Goal: Information Seeking & Learning: Learn about a topic

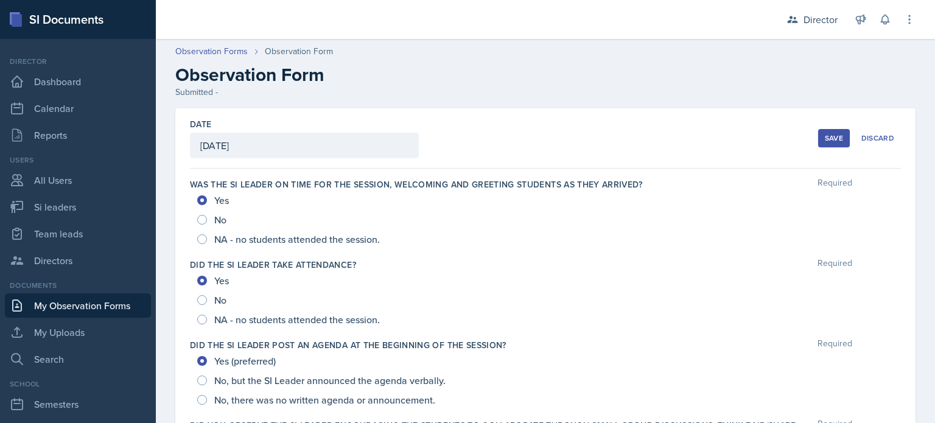
scroll to position [579, 0]
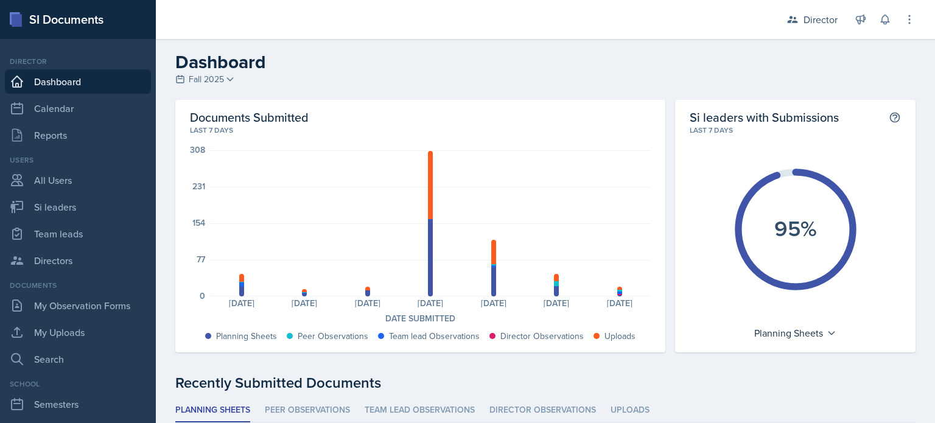
scroll to position [192, 0]
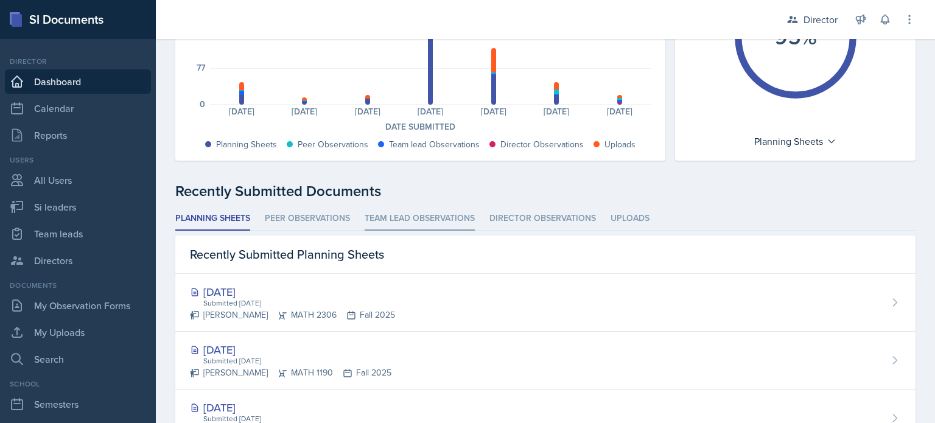
click at [409, 221] on li "Team lead Observations" at bounding box center [420, 219] width 110 height 24
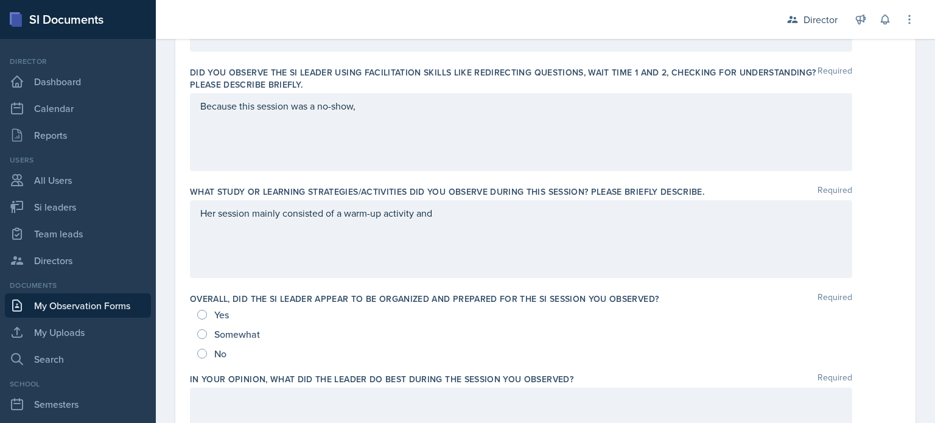
scroll to position [897, 0]
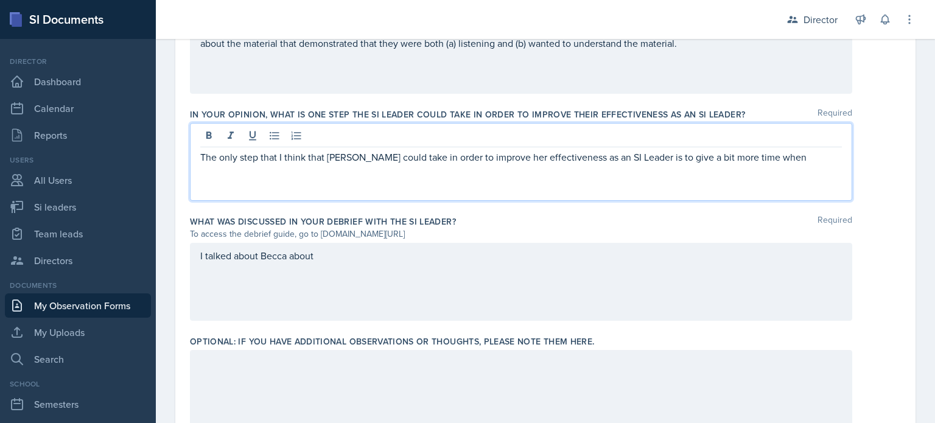
scroll to position [897, 0]
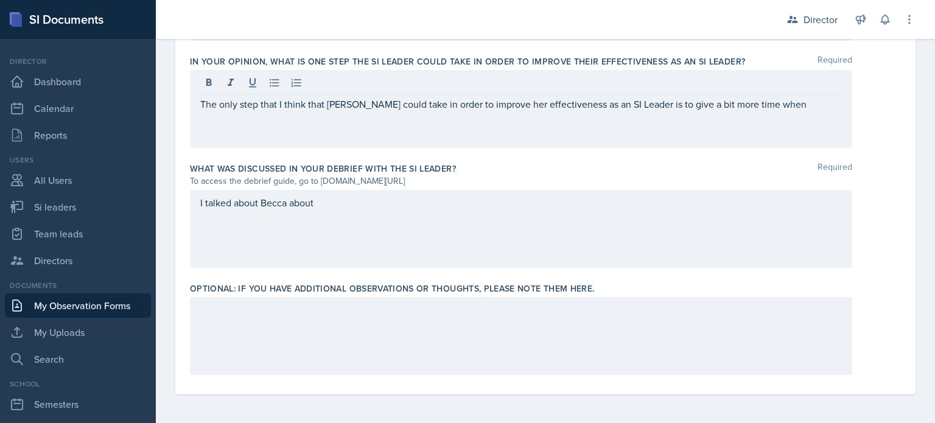
click at [351, 242] on div "I talked about Becca about" at bounding box center [521, 229] width 662 height 78
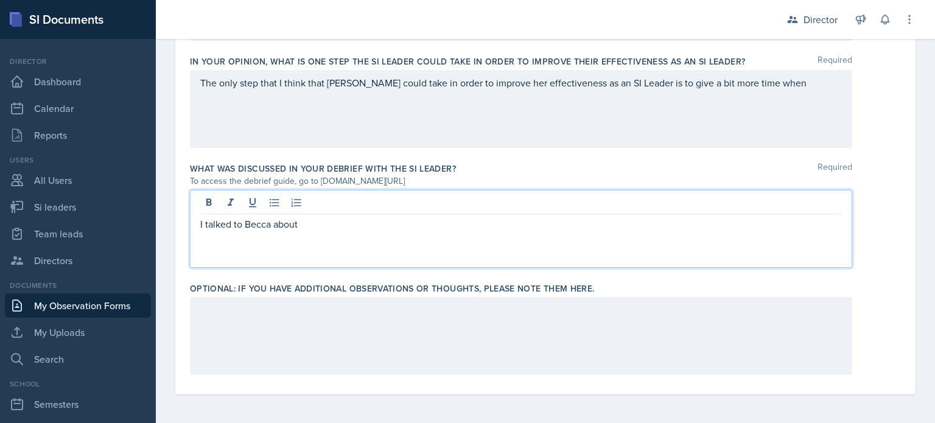
click at [214, 172] on label "What was discussed in your debrief with the SI Leader?" at bounding box center [323, 169] width 266 height 12
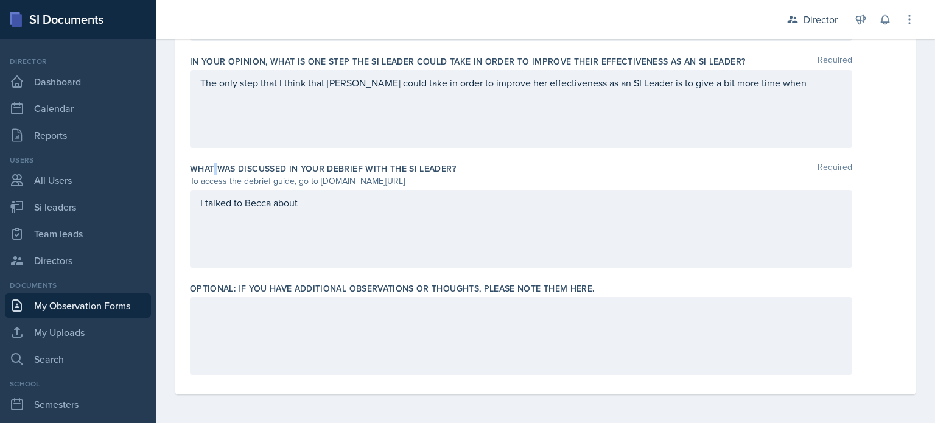
click at [214, 172] on label "What was discussed in your debrief with the SI Leader?" at bounding box center [323, 169] width 266 height 12
click at [211, 177] on div "To access the debrief guide, go to www.tinyurl.com/obsvdebriefguide" at bounding box center [521, 181] width 662 height 13
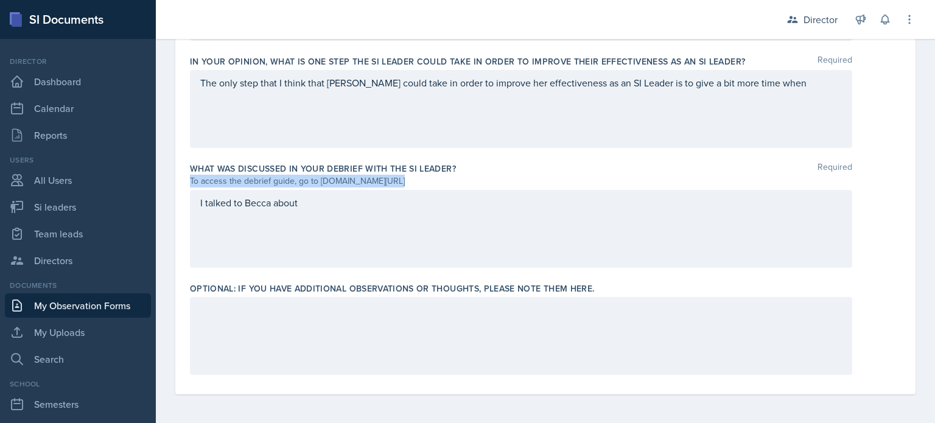
click at [211, 177] on div "To access the debrief guide, go to www.tinyurl.com/obsvdebriefguide" at bounding box center [521, 181] width 662 height 13
click at [229, 179] on div "To access the debrief guide, go to www.tinyurl.com/obsvdebriefguide" at bounding box center [521, 181] width 662 height 13
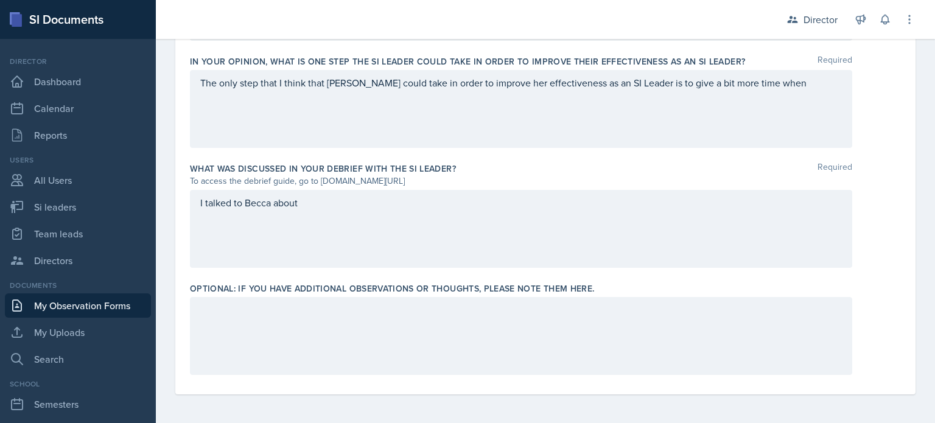
drag, startPoint x: 446, startPoint y: 180, endPoint x: 178, endPoint y: 160, distance: 269.1
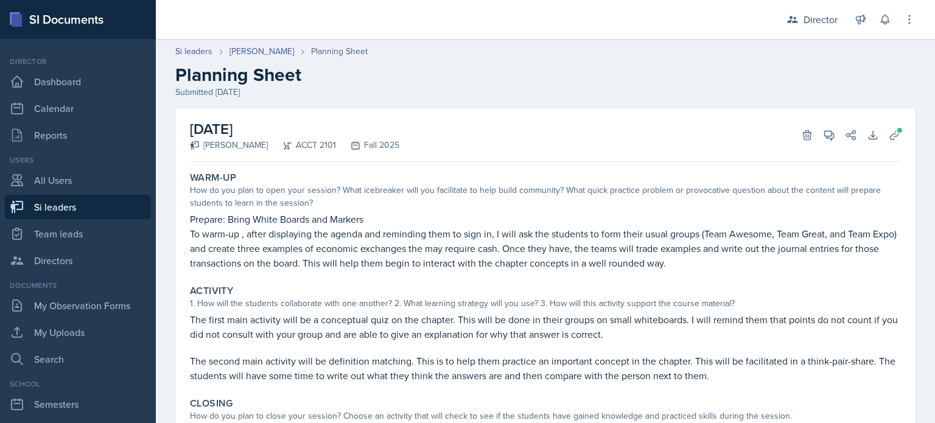
scroll to position [136, 0]
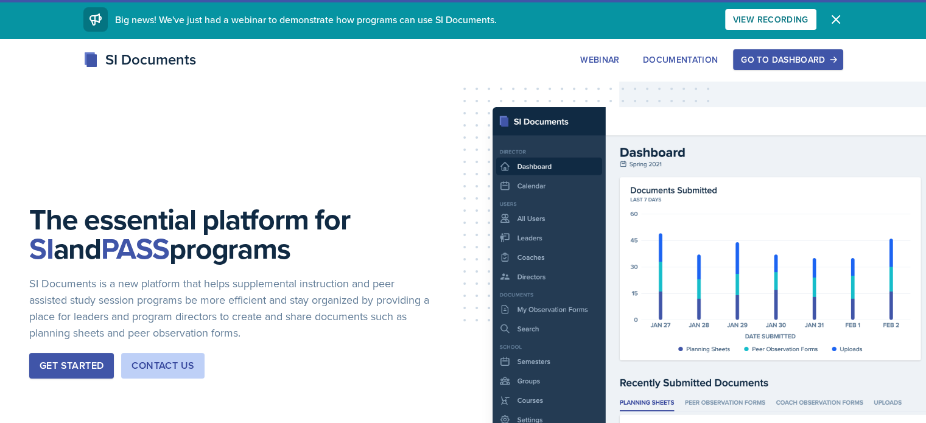
click at [834, 61] on div "Go to Dashboard" at bounding box center [788, 60] width 94 height 10
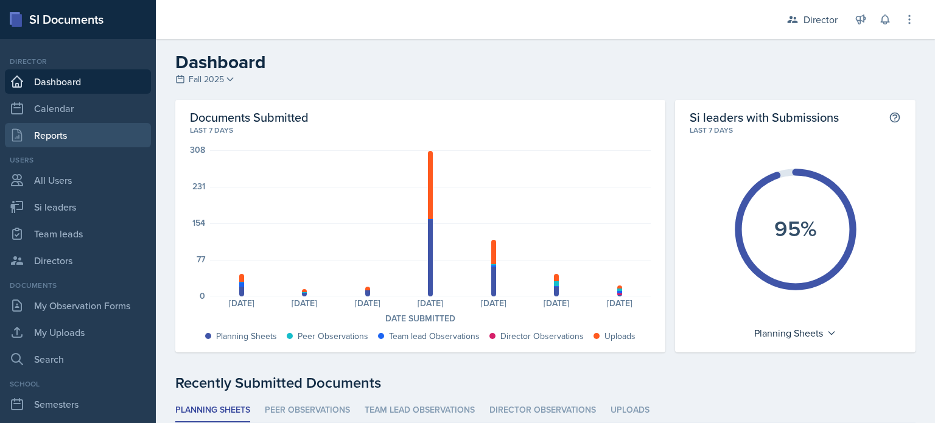
click at [66, 138] on link "Reports" at bounding box center [78, 135] width 146 height 24
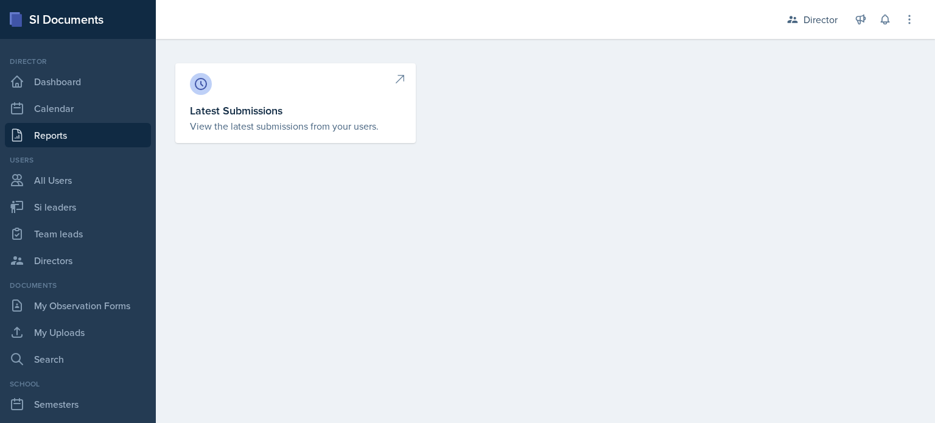
click at [370, 109] on h3 "Latest Submissions" at bounding box center [295, 110] width 211 height 16
select select "1"
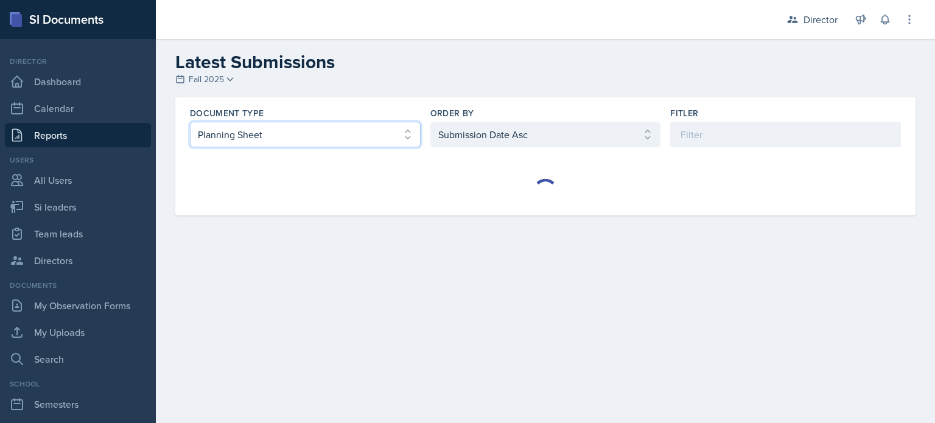
click at [380, 135] on select "Select document type Planning Sheet Peer Observation Form Team lead Observation…" at bounding box center [305, 135] width 231 height 26
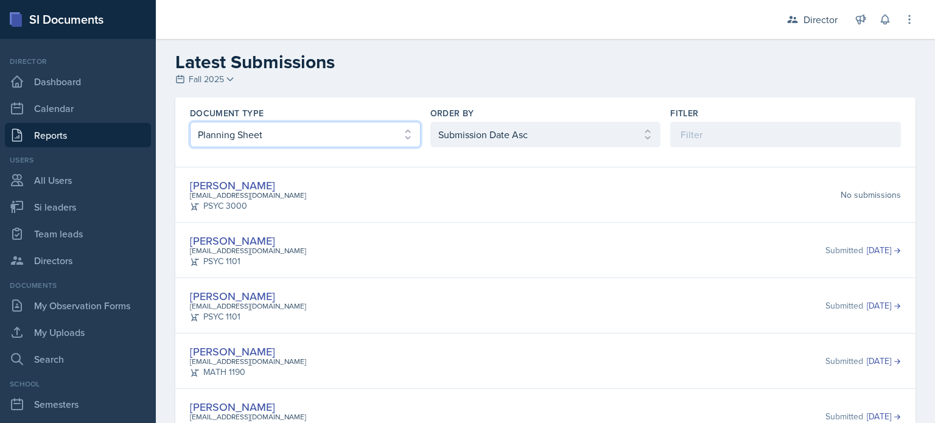
select select "2"
click at [190, 122] on select "Select document type Planning Sheet Peer Observation Form Team lead Observation…" at bounding box center [305, 135] width 231 height 26
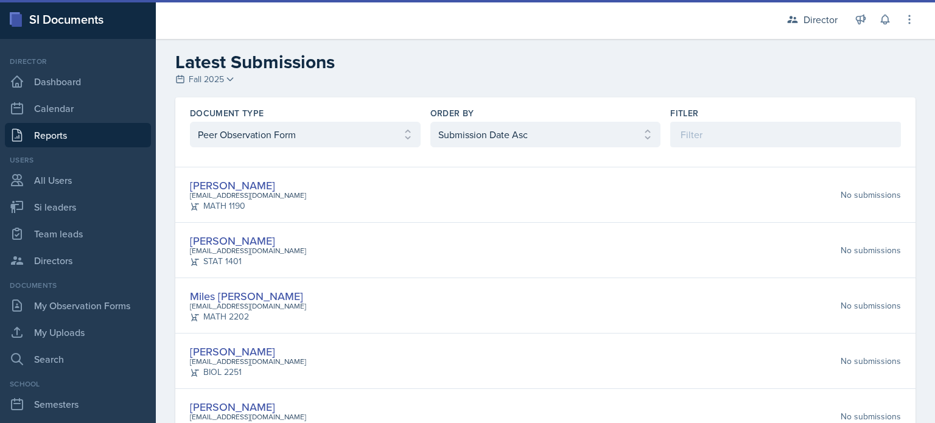
click at [467, 114] on label "Order By" at bounding box center [452, 113] width 44 height 12
click at [467, 130] on select "Select order by Submission Date Asc Submission Date Desc User Last Name" at bounding box center [545, 135] width 231 height 26
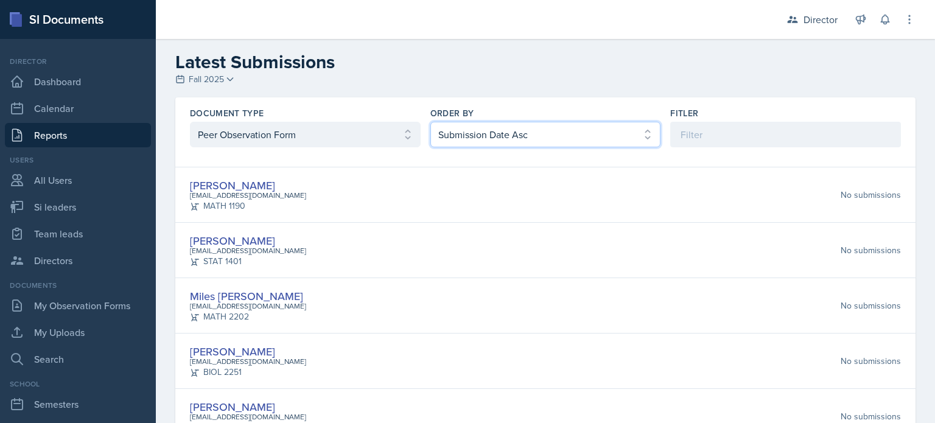
select select "2"
click at [430, 122] on select "Select order by Submission Date Asc Submission Date Desc User Last Name" at bounding box center [545, 135] width 231 height 26
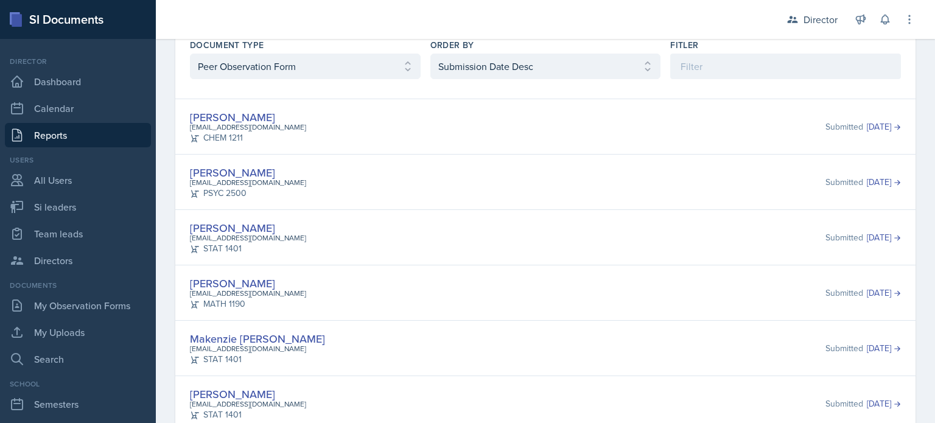
scroll to position [68, 0]
click at [376, 69] on select "Select document type Planning Sheet Peer Observation Form Team lead Observation…" at bounding box center [305, 67] width 231 height 26
select select "3"
click at [190, 79] on select "Select document type Planning Sheet Peer Observation Form Team lead Observation…" at bounding box center [305, 67] width 231 height 26
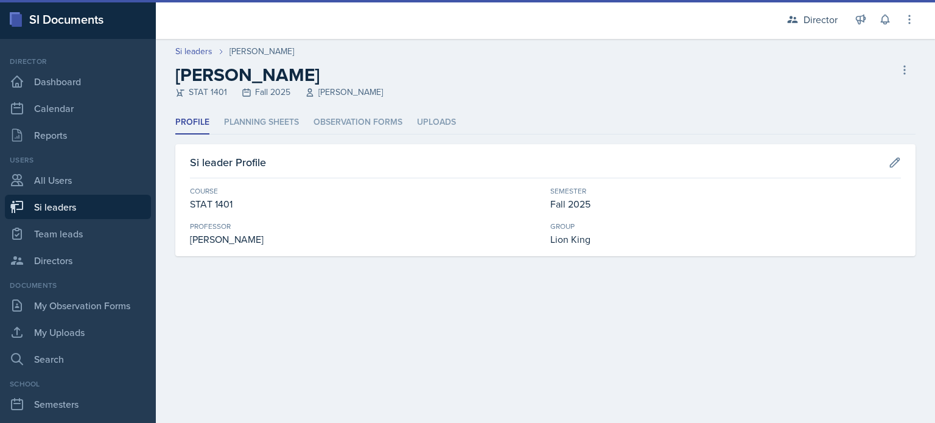
click at [366, 135] on div "Profile Planning Sheets Observation Forms Uploads Profile Planning Sheets Obser…" at bounding box center [545, 183] width 740 height 145
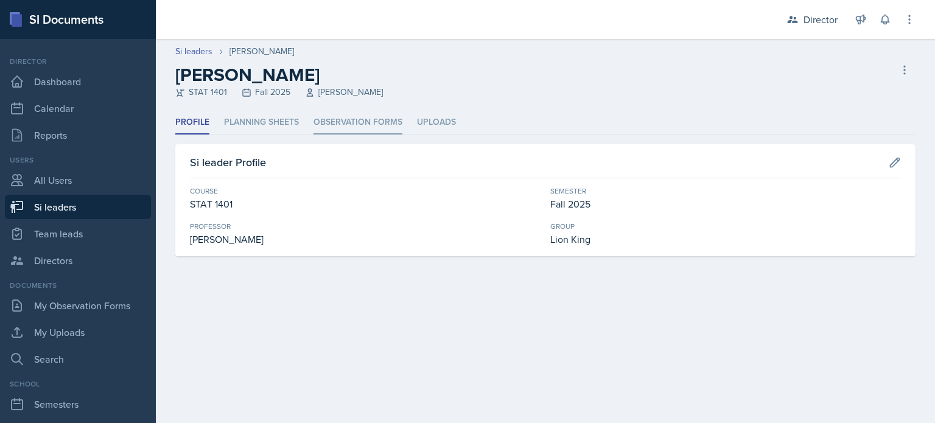
click at [348, 117] on li "Observation Forms" at bounding box center [357, 123] width 89 height 24
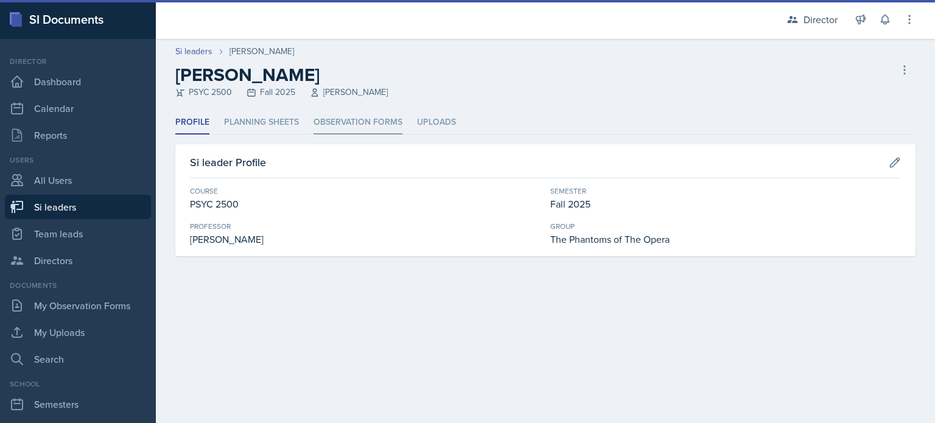
click at [355, 114] on li "Observation Forms" at bounding box center [357, 123] width 89 height 24
click at [343, 132] on li "Observation Forms" at bounding box center [357, 123] width 89 height 24
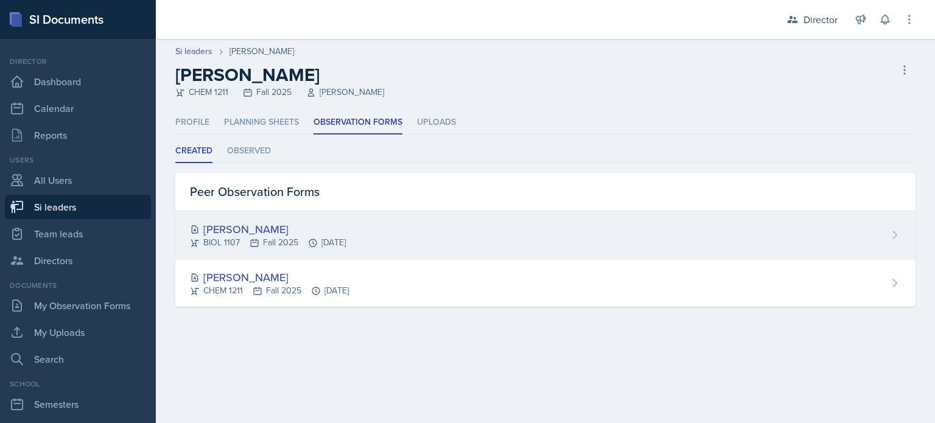
click at [474, 240] on div "Simas Simokaitis BIOL 1107 Fall 2025 Oct 8th, 2025" at bounding box center [545, 235] width 740 height 48
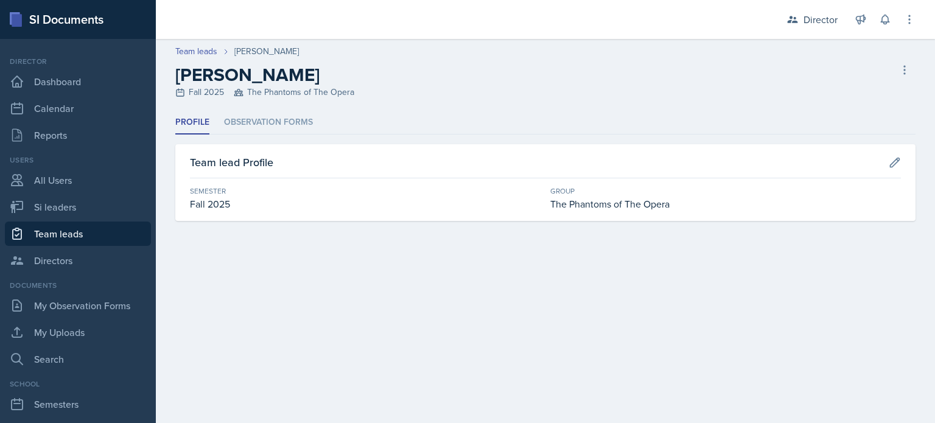
click at [214, 154] on h3 "Team lead Profile" at bounding box center [231, 162] width 83 height 16
click at [245, 135] on div "Profile Observation Forms Profile Observation Forms Team lead Profile Semester …" at bounding box center [545, 166] width 740 height 110
click at [269, 122] on li "Observation Forms" at bounding box center [268, 123] width 89 height 24
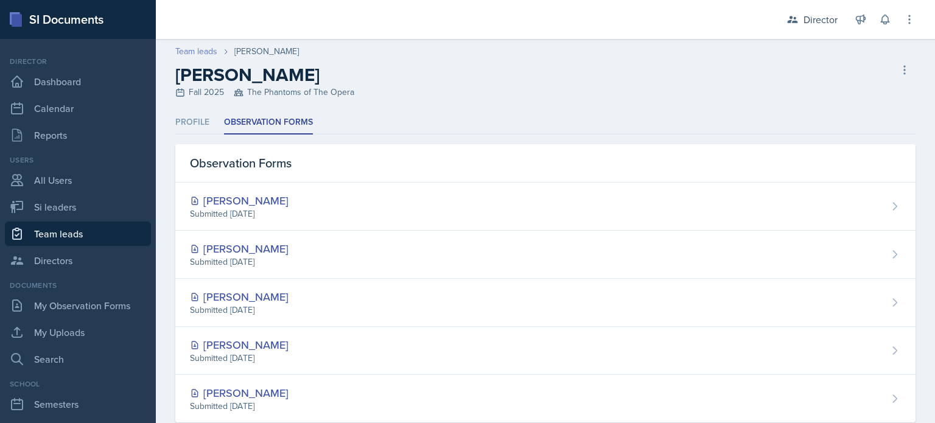
click at [201, 50] on link "Team leads" at bounding box center [196, 51] width 42 height 13
select select "2bed604d-1099-4043-b1bc-2365e8740244"
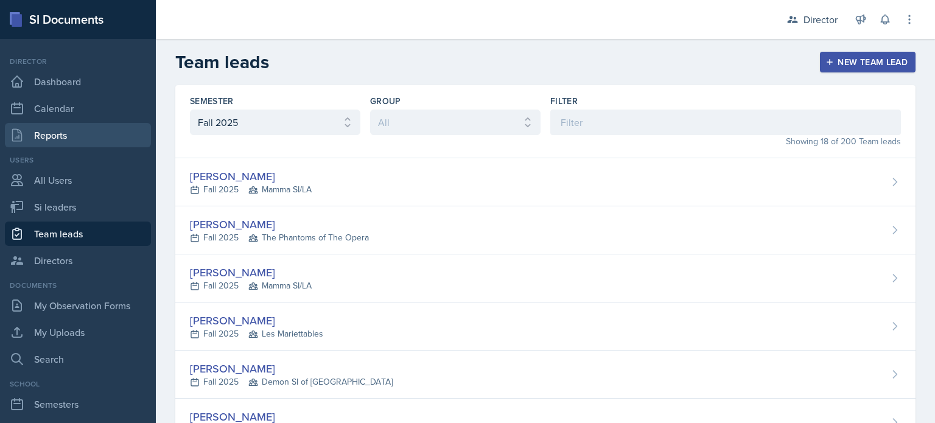
click at [89, 133] on link "Reports" at bounding box center [78, 135] width 146 height 24
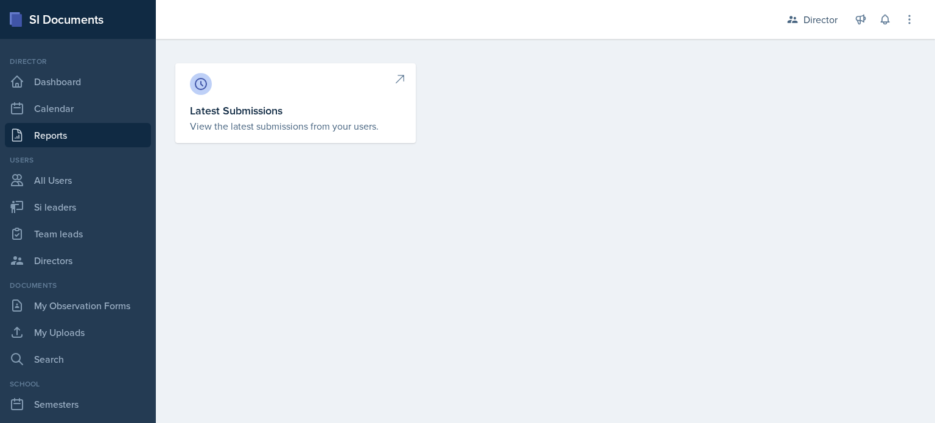
click at [231, 116] on h3 "Latest Submissions" at bounding box center [295, 110] width 211 height 16
select select "1"
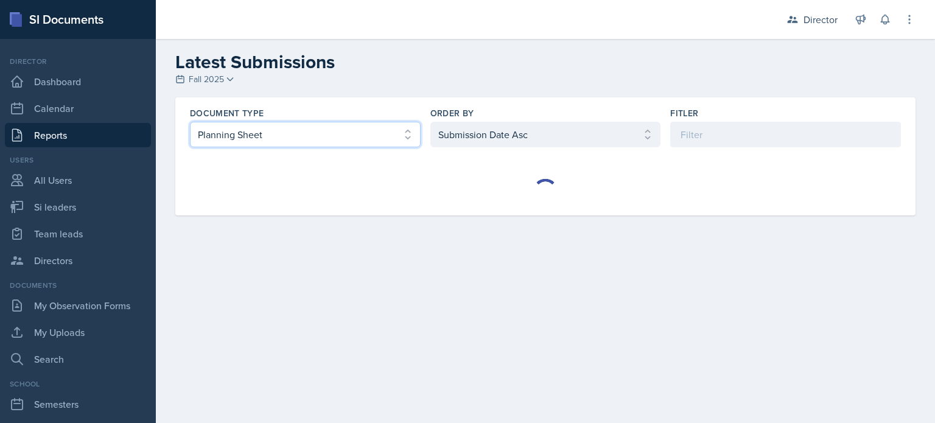
click at [343, 136] on select "Select document type Planning Sheet Peer Observation Form Team lead Observation…" at bounding box center [305, 135] width 231 height 26
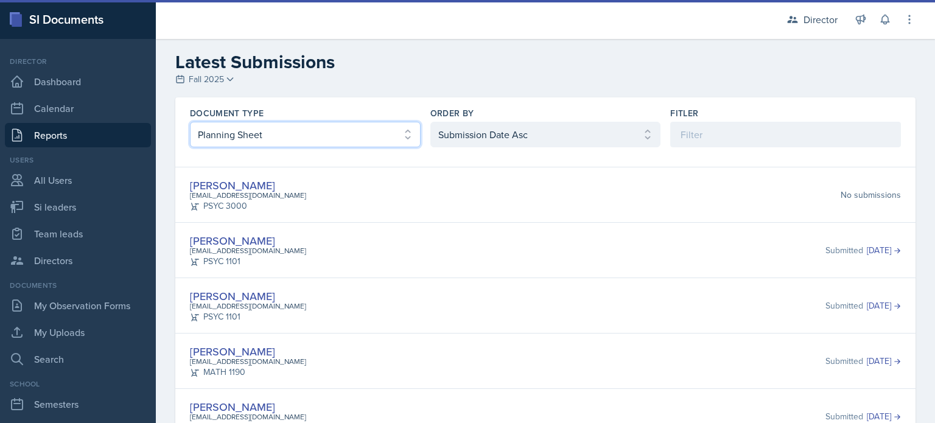
select select "3"
click at [190, 122] on select "Select document type Planning Sheet Peer Observation Form Team lead Observation…" at bounding box center [305, 135] width 231 height 26
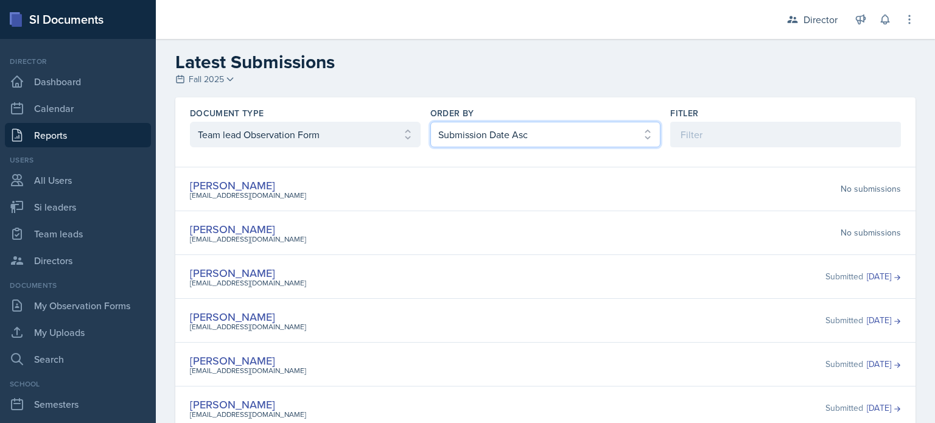
click at [483, 136] on select "Select order by Submission Date Asc Submission Date Desc User Last Name" at bounding box center [545, 135] width 231 height 26
select select "2"
click at [430, 122] on select "Select order by Submission Date Asc Submission Date Desc User Last Name" at bounding box center [545, 135] width 231 height 26
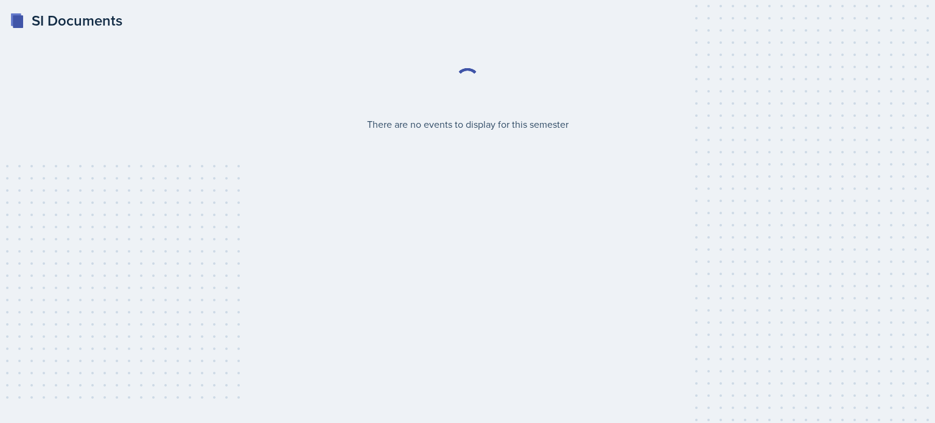
select select "2bed604d-1099-4043-b1bc-2365e8740244"
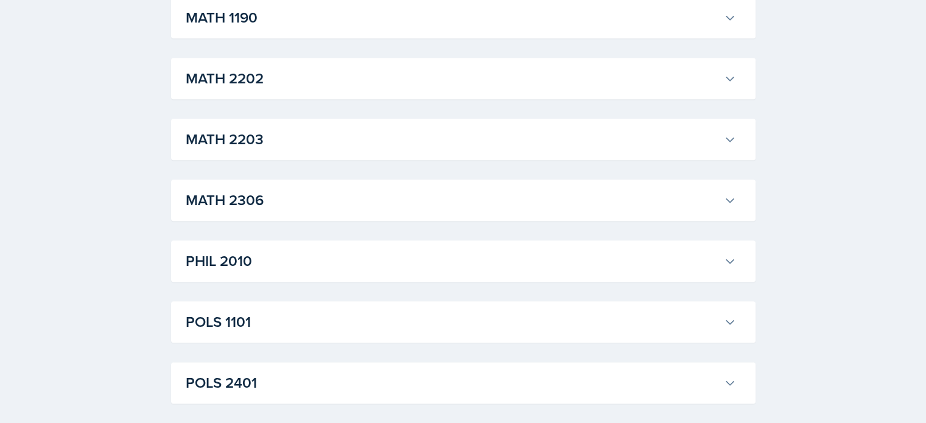
scroll to position [1754, 0]
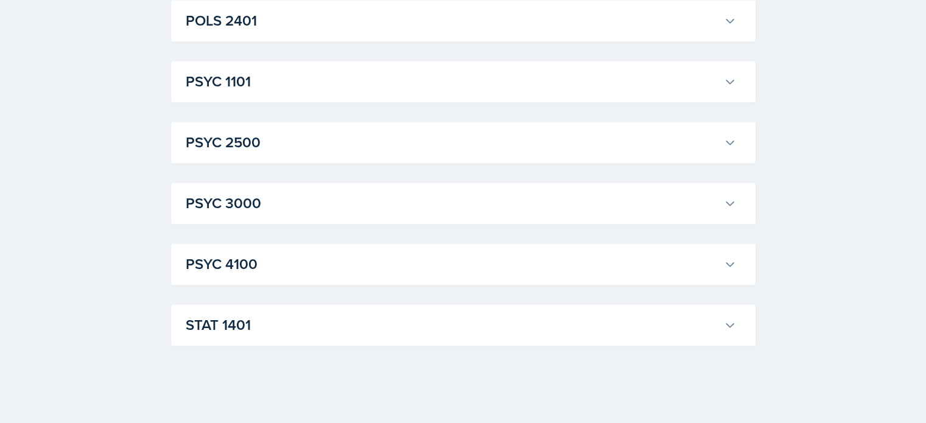
click at [426, 332] on h3 "STAT 1401" at bounding box center [452, 325] width 533 height 22
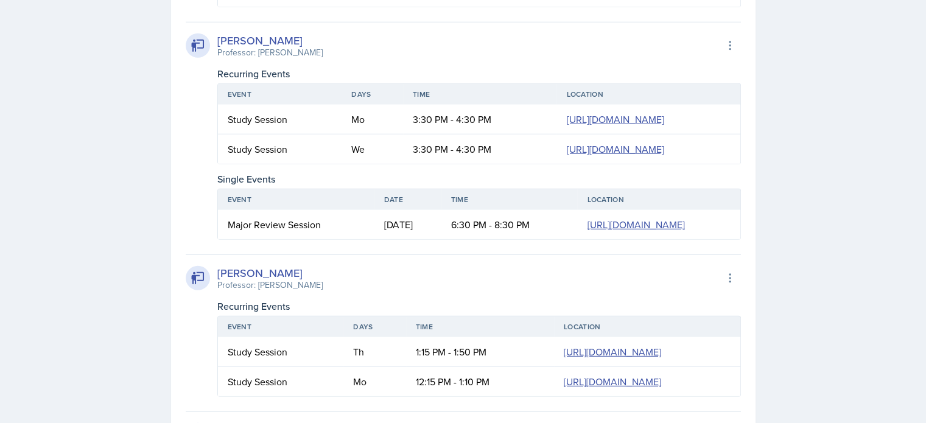
scroll to position [3417, 0]
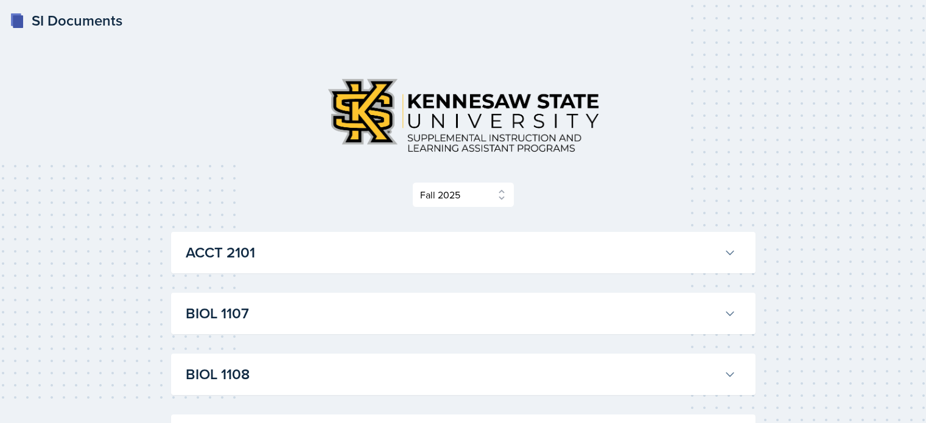
select select "2bed604d-1099-4043-b1bc-2365e8740244"
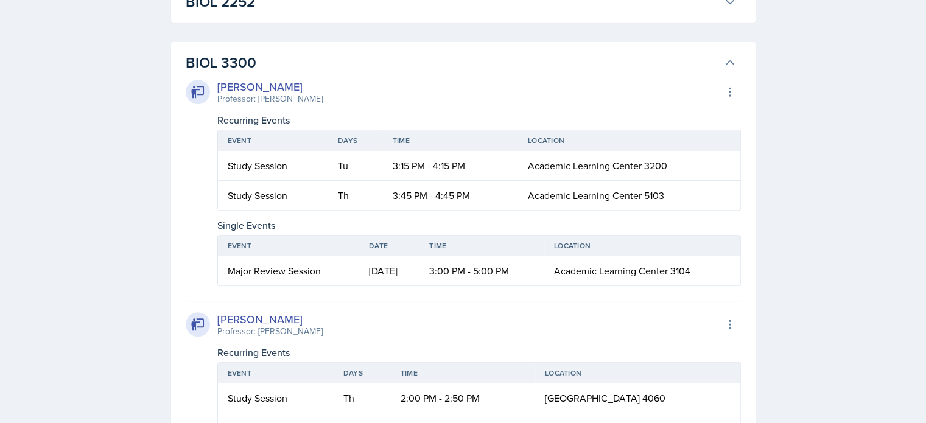
click at [495, 275] on td "3:00 PM - 5:00 PM" at bounding box center [481, 270] width 125 height 29
click at [482, 287] on div "[PERSON_NAME] Professor: [PERSON_NAME] Export to Google Calendar Recurring Even…" at bounding box center [463, 258] width 555 height 369
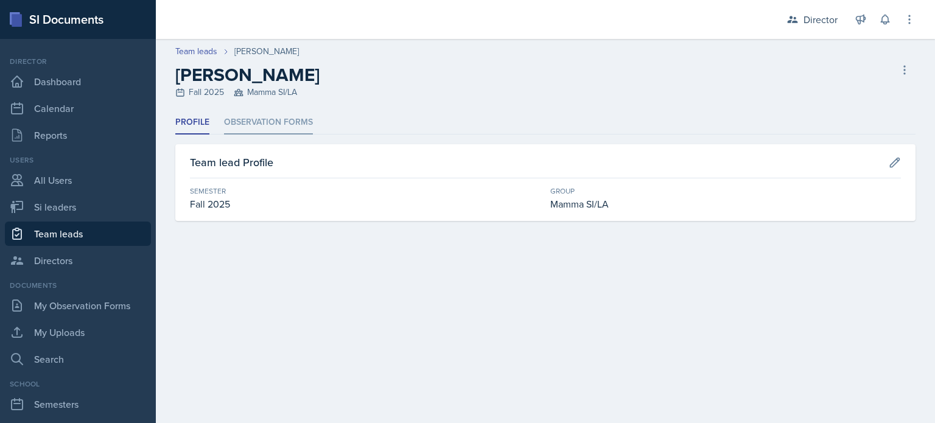
click at [270, 119] on li "Observation Forms" at bounding box center [268, 123] width 89 height 24
